Goal: Information Seeking & Learning: Learn about a topic

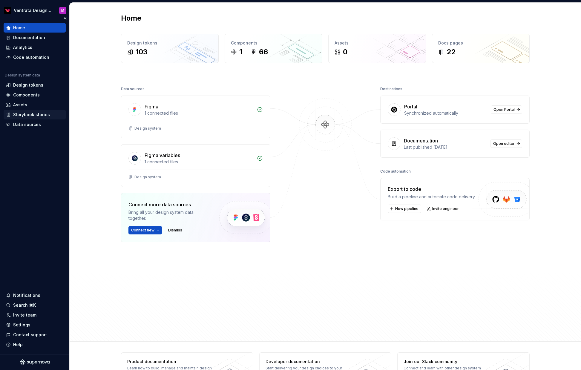
click at [34, 115] on div "Storybook stories" at bounding box center [31, 115] width 37 height 6
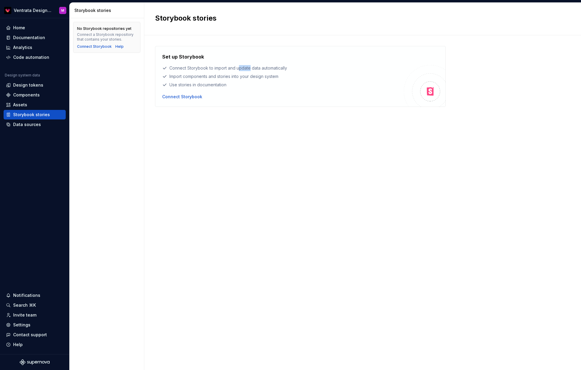
drag, startPoint x: 238, startPoint y: 68, endPoint x: 248, endPoint y: 68, distance: 9.9
click at [250, 68] on div "Connect Storybook to import and update data automatically" at bounding box center [283, 68] width 242 height 6
drag, startPoint x: 199, startPoint y: 75, endPoint x: 208, endPoint y: 76, distance: 9.0
click at [206, 76] on div "Import components and stories into your design system" at bounding box center [283, 76] width 242 height 6
click at [211, 77] on div "Import components and stories into your design system" at bounding box center [283, 76] width 242 height 6
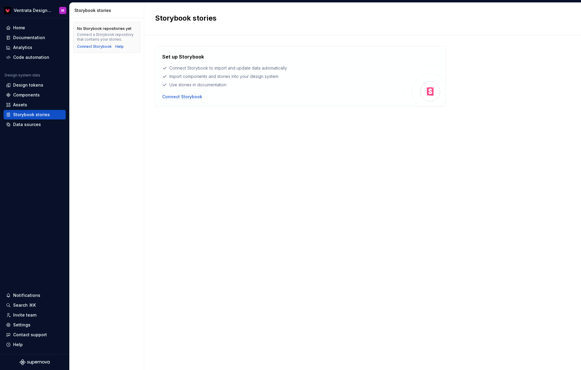
click at [195, 74] on div "Import components and stories into your design system" at bounding box center [283, 76] width 242 height 6
drag, startPoint x: 195, startPoint y: 74, endPoint x: 196, endPoint y: 77, distance: 3.0
click at [195, 74] on div "Import components and stories into your design system" at bounding box center [283, 76] width 242 height 6
click at [187, 85] on div "Use stories in documentation" at bounding box center [283, 85] width 242 height 6
drag, startPoint x: 187, startPoint y: 85, endPoint x: 199, endPoint y: 84, distance: 12.3
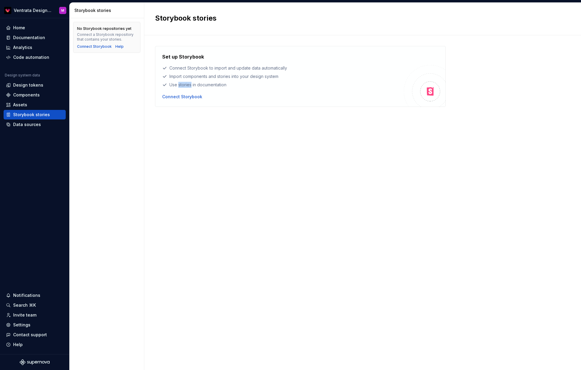
click at [187, 85] on div "Use stories in documentation" at bounding box center [283, 85] width 242 height 6
click at [207, 85] on div "Use stories in documentation" at bounding box center [283, 85] width 242 height 6
drag, startPoint x: 207, startPoint y: 85, endPoint x: 198, endPoint y: 85, distance: 9.0
click at [207, 85] on div "Use stories in documentation" at bounding box center [283, 85] width 242 height 6
click at [187, 86] on div "Use stories in documentation" at bounding box center [283, 85] width 242 height 6
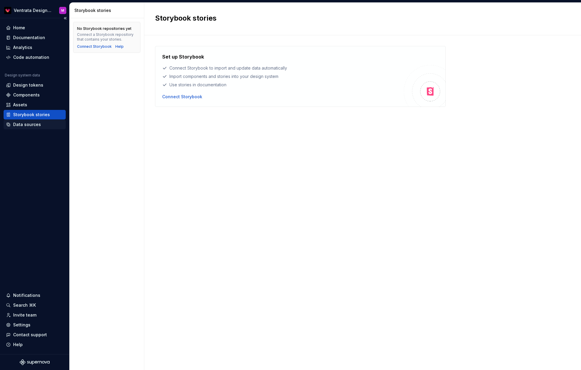
click at [36, 125] on div "Data sources" at bounding box center [27, 125] width 28 height 6
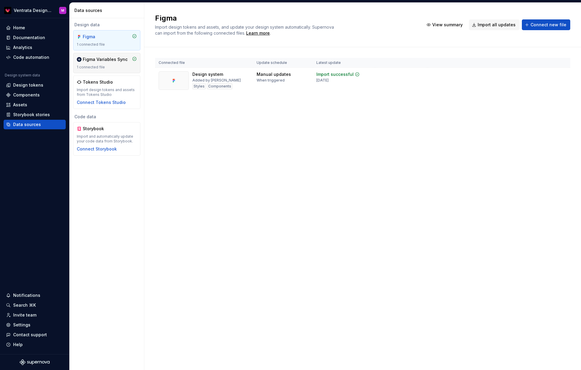
click at [113, 63] on div "Figma Variables Sync 1 connected file" at bounding box center [107, 62] width 60 height 13
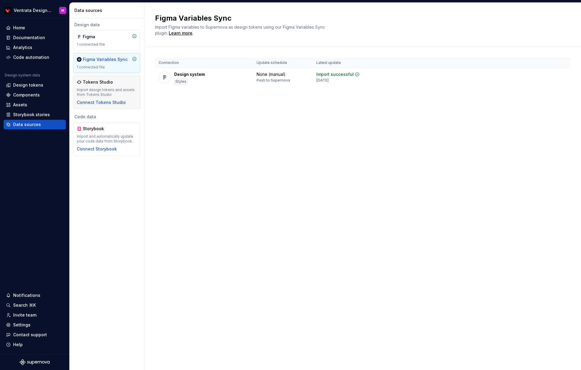
click at [119, 83] on div "Tokens Studio" at bounding box center [107, 82] width 60 height 6
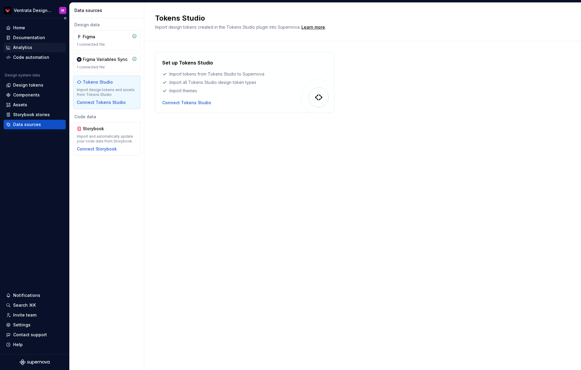
click at [42, 46] on div "Analytics" at bounding box center [34, 48] width 57 height 6
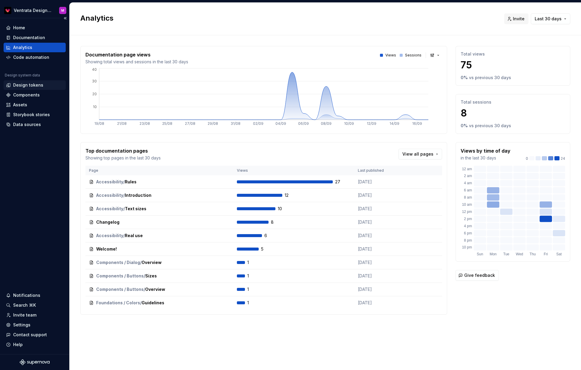
click at [39, 85] on div "Design tokens" at bounding box center [28, 85] width 30 height 6
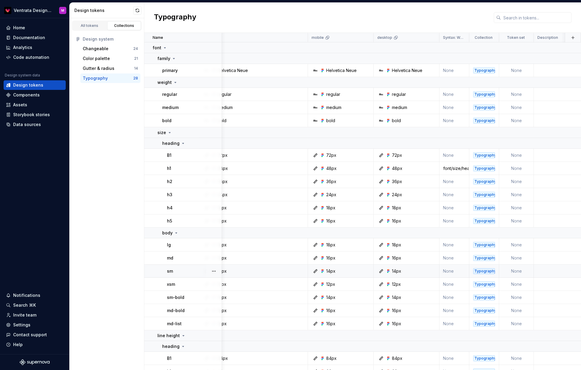
scroll to position [0, 27]
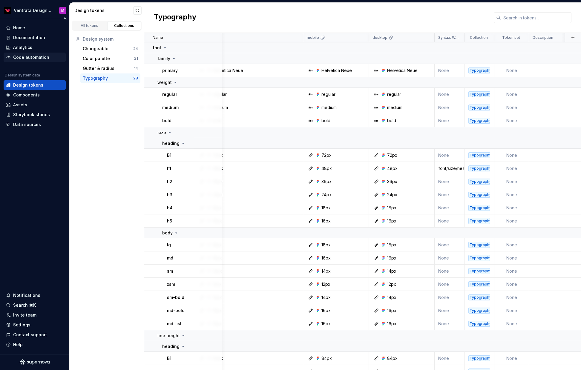
click at [38, 58] on div "Code automation" at bounding box center [31, 57] width 36 height 6
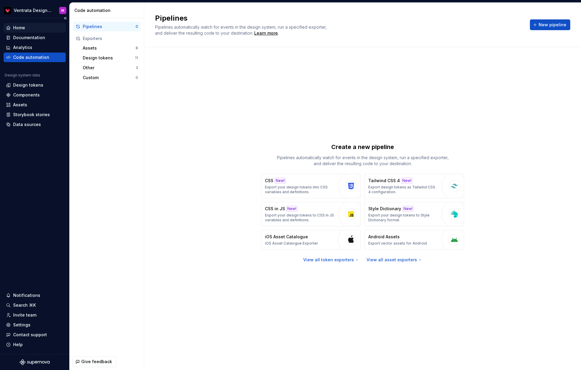
click at [41, 26] on div "Home" at bounding box center [34, 28] width 57 height 6
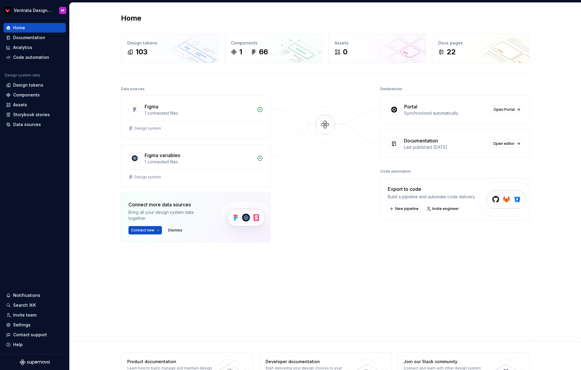
scroll to position [22, 0]
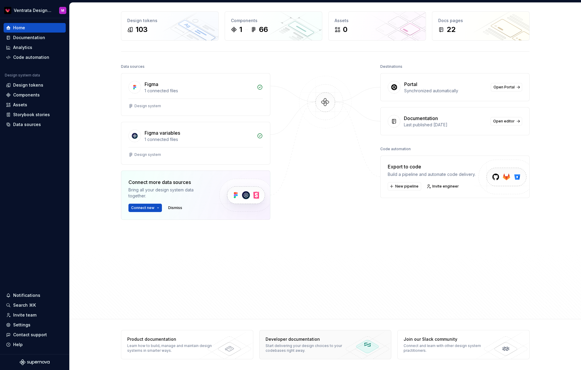
click at [342, 345] on div "Start delivering your design choices to your codebases right away." at bounding box center [309, 349] width 87 height 10
click at [40, 86] on div "Design tokens" at bounding box center [28, 85] width 30 height 6
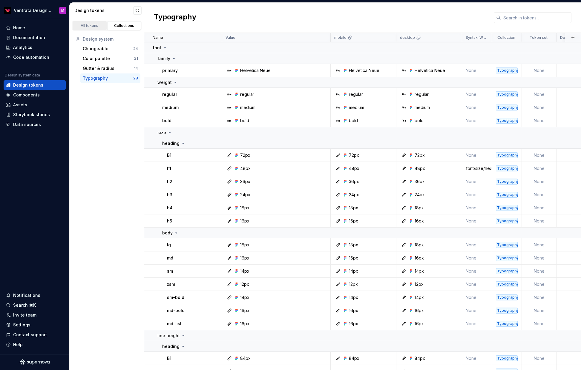
click at [89, 27] on div "All tokens" at bounding box center [90, 25] width 30 height 5
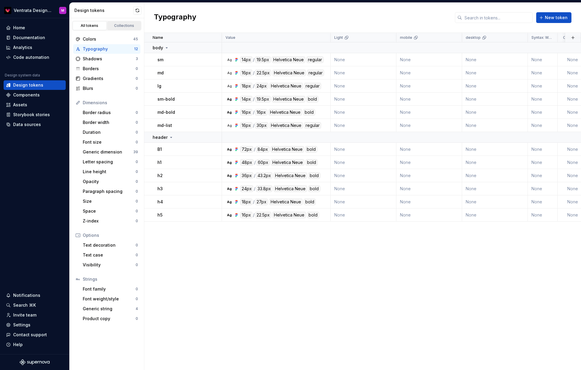
click at [126, 28] on div "Collections" at bounding box center [124, 25] width 30 height 5
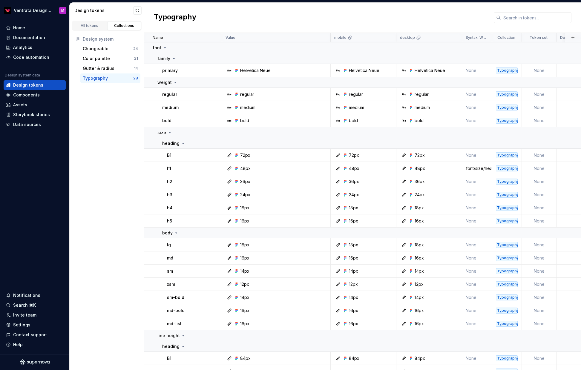
scroll to position [0, 20]
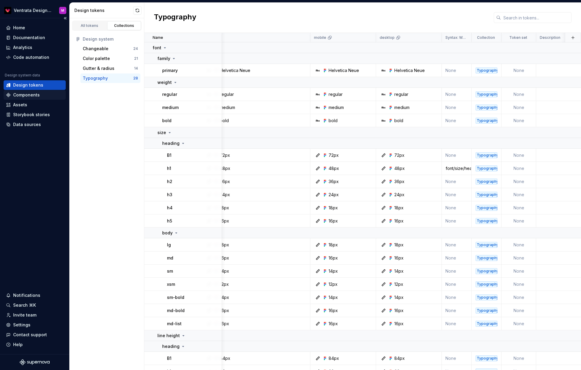
click at [36, 95] on div "Components" at bounding box center [26, 95] width 27 height 6
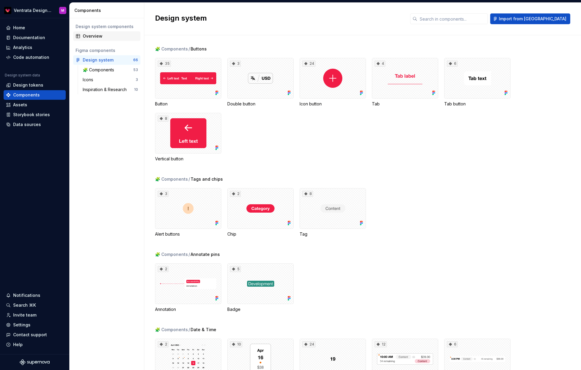
click at [106, 39] on div "Overview" at bounding box center [110, 36] width 55 height 6
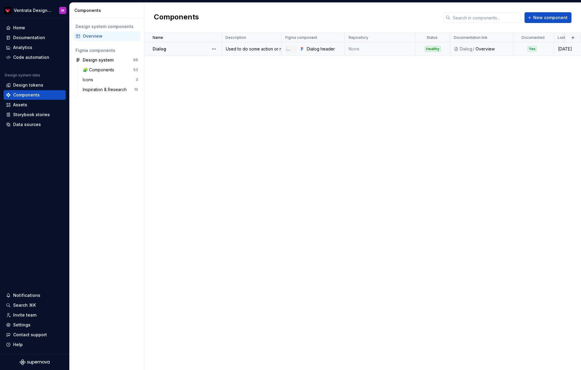
click at [193, 49] on div "Dialog" at bounding box center [187, 49] width 69 height 6
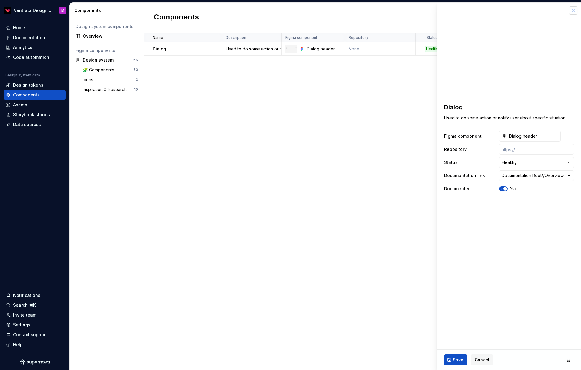
click at [572, 10] on button "button" at bounding box center [573, 10] width 8 height 8
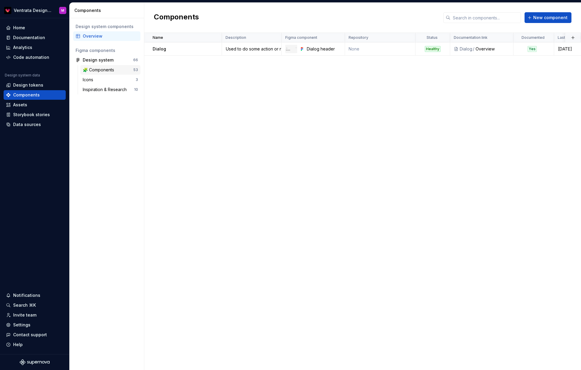
click at [102, 68] on div "🧩 Components" at bounding box center [100, 70] width 34 height 6
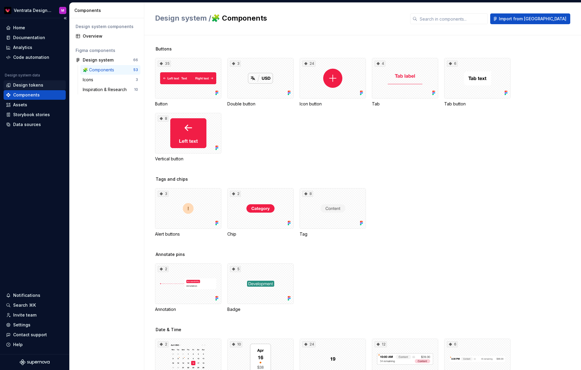
click at [30, 90] on div "Design tokens" at bounding box center [35, 85] width 62 height 10
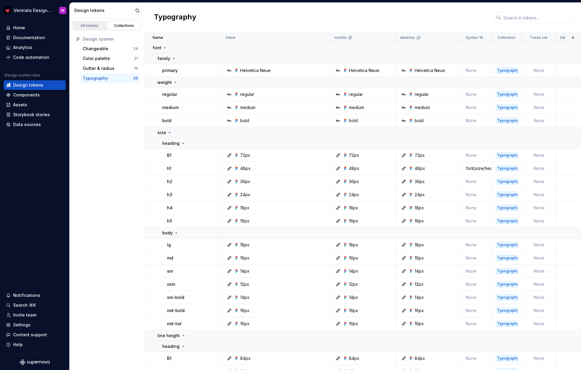
drag, startPoint x: 93, startPoint y: 27, endPoint x: 96, endPoint y: 28, distance: 3.9
click at [93, 27] on div "All tokens" at bounding box center [90, 25] width 30 height 5
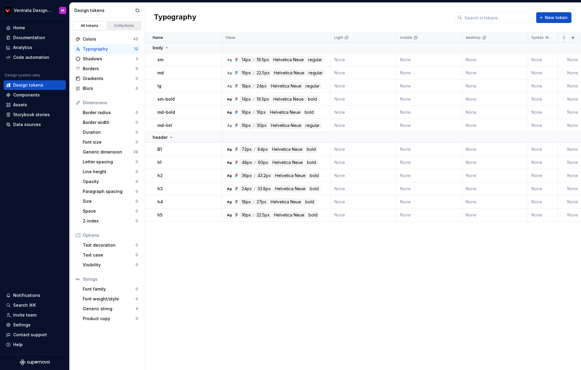
click at [129, 27] on div "Collections" at bounding box center [124, 25] width 30 height 5
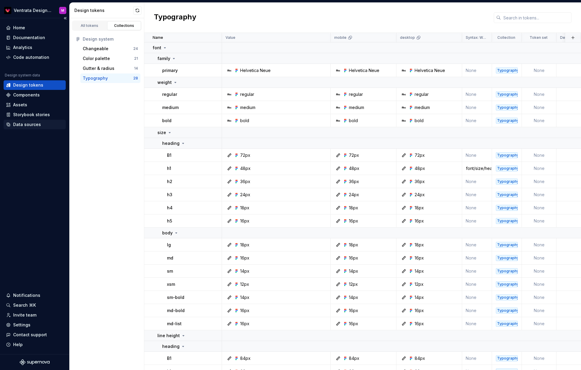
click at [34, 124] on div "Data sources" at bounding box center [27, 125] width 28 height 6
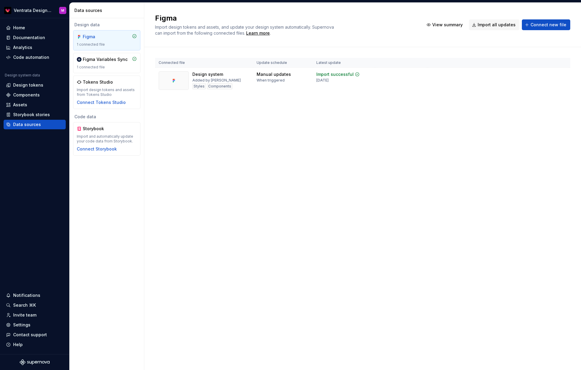
click at [33, 293] on div "Notifications" at bounding box center [26, 295] width 27 height 6
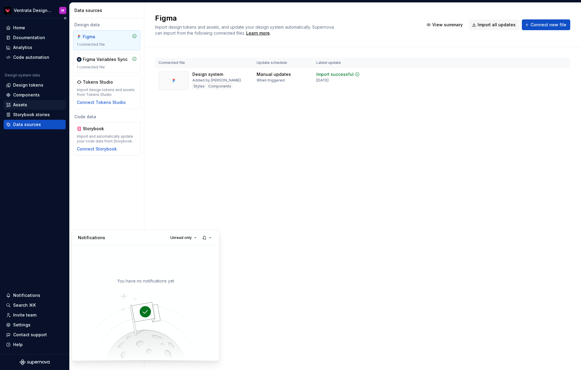
drag, startPoint x: 28, startPoint y: 106, endPoint x: 17, endPoint y: 108, distance: 11.4
click at [28, 106] on html "Ventrata Design System M Home Documentation Analytics Code automation Design sy…" at bounding box center [290, 185] width 581 height 370
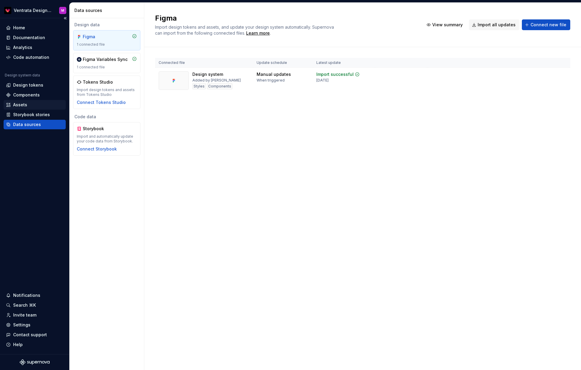
click at [21, 106] on div "Assets" at bounding box center [20, 105] width 14 height 6
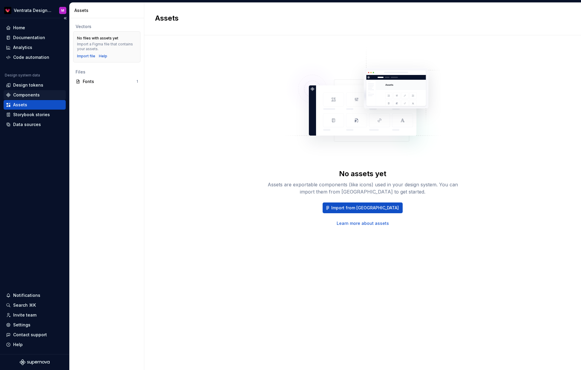
click at [36, 95] on div "Components" at bounding box center [26, 95] width 27 height 6
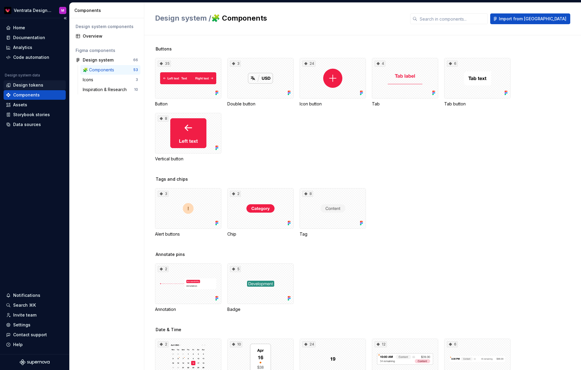
click at [40, 83] on div "Design tokens" at bounding box center [28, 85] width 30 height 6
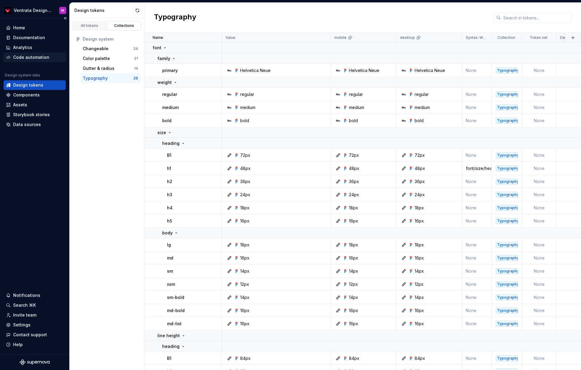
click at [41, 57] on div "Code automation" at bounding box center [31, 57] width 36 height 6
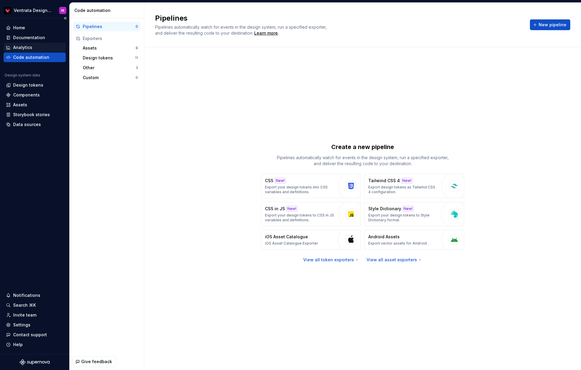
drag, startPoint x: 42, startPoint y: 47, endPoint x: 37, endPoint y: 46, distance: 4.6
click at [42, 47] on div "Analytics" at bounding box center [34, 48] width 57 height 6
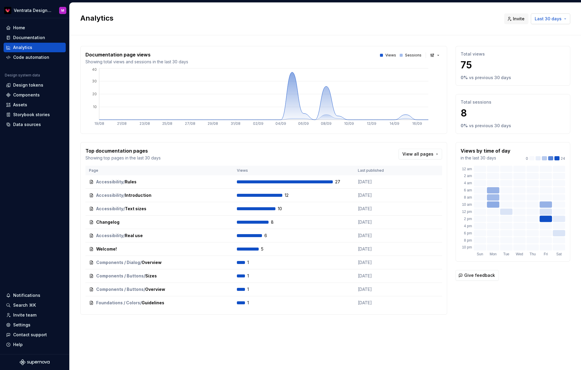
click at [559, 15] on button "Last 30 days" at bounding box center [550, 18] width 39 height 11
click at [464, 26] on html "Ventrata Design System M Home Documentation Analytics Code automation Design sy…" at bounding box center [290, 185] width 581 height 370
click at [39, 33] on div "Documentation" at bounding box center [35, 38] width 62 height 10
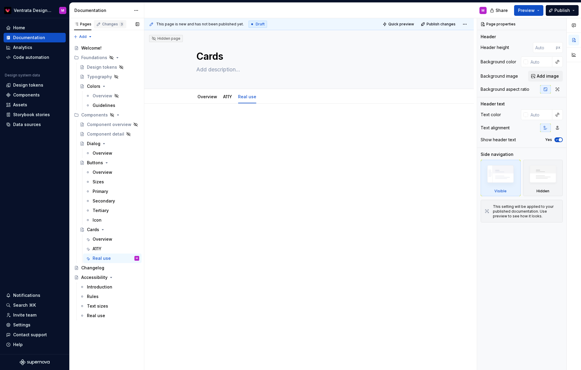
click at [109, 24] on div "Changes 3" at bounding box center [113, 24] width 22 height 5
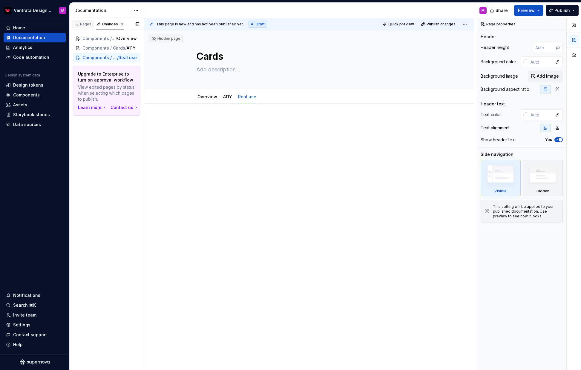
type textarea "*"
click at [88, 26] on div "Pages" at bounding box center [82, 24] width 17 height 5
